Goal: Task Accomplishment & Management: Manage account settings

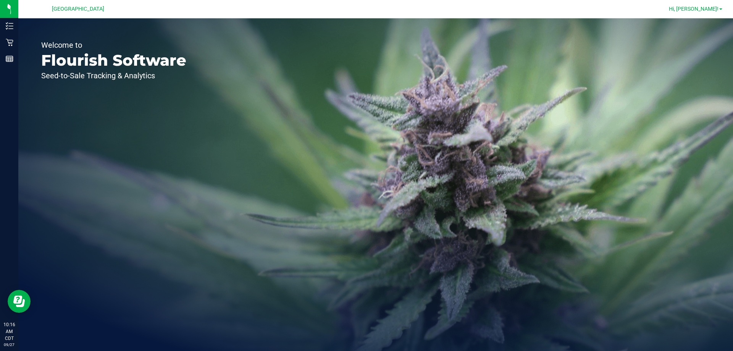
click at [717, 7] on span "Hi, [PERSON_NAME]!" at bounding box center [694, 9] width 50 height 6
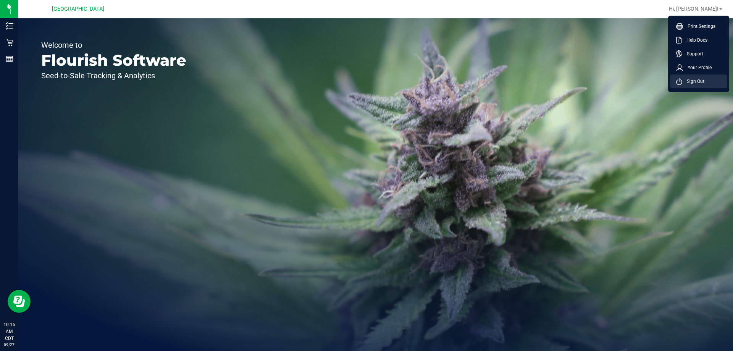
click at [689, 80] on span "Sign Out" at bounding box center [693, 82] width 22 height 8
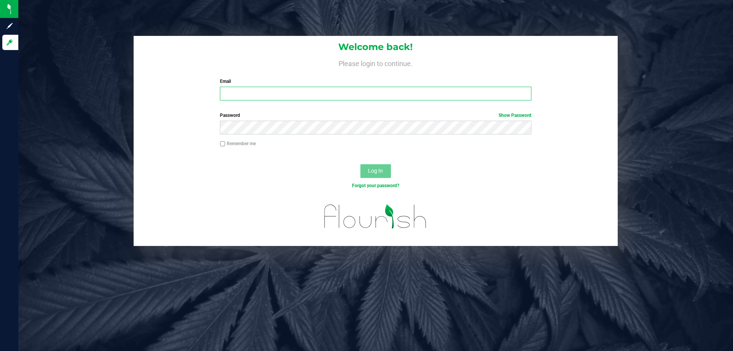
click at [260, 97] on input "Email" at bounding box center [375, 94] width 311 height 14
type input "[EMAIL_ADDRESS][DOMAIN_NAME]"
click at [360, 164] on button "Log In" at bounding box center [375, 171] width 31 height 14
